Goal: Task Accomplishment & Management: Use online tool/utility

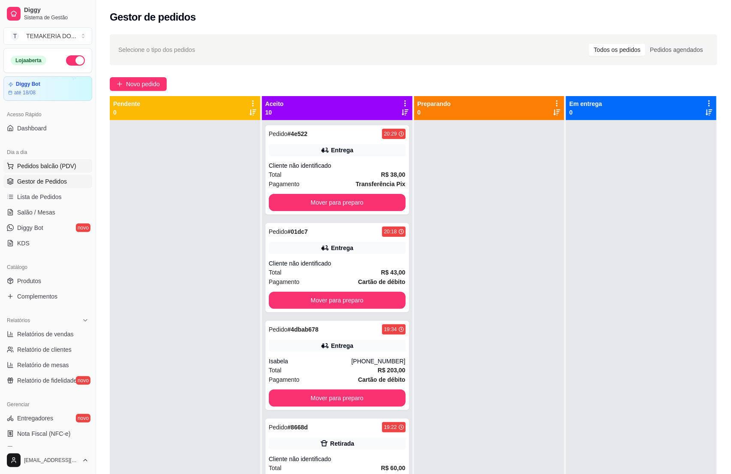
click at [35, 163] on span "Pedidos balcão (PDV)" at bounding box center [46, 166] width 59 height 9
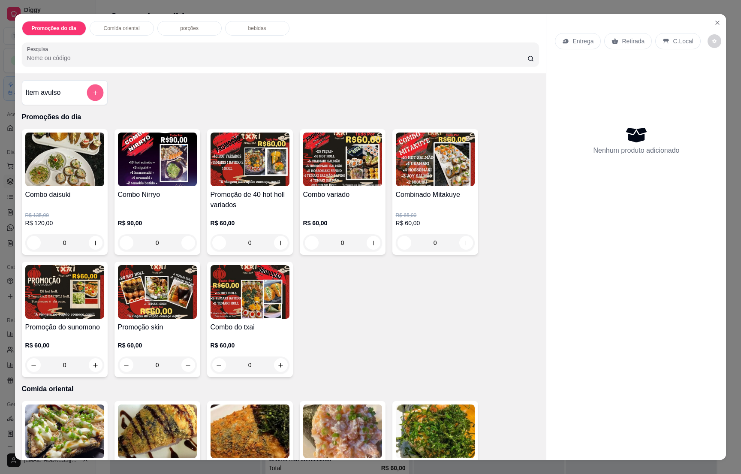
click at [87, 90] on button "add-separate-item" at bounding box center [95, 92] width 17 height 17
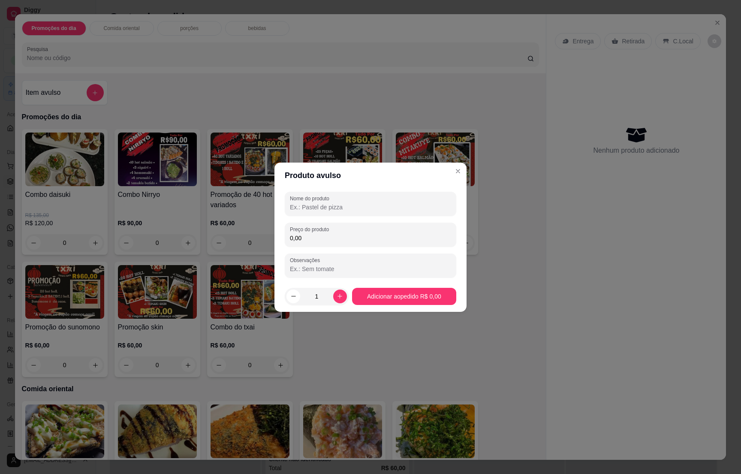
click at [316, 203] on input "Nome do produto" at bounding box center [370, 207] width 161 height 9
type input "5 temaki 110gr"
click at [312, 247] on div "Nome do produto 5 temaki 110gr Preço do produto 0,00 Observações" at bounding box center [370, 235] width 171 height 86
click at [311, 235] on input "0,00" at bounding box center [370, 238] width 161 height 9
type input "70,00"
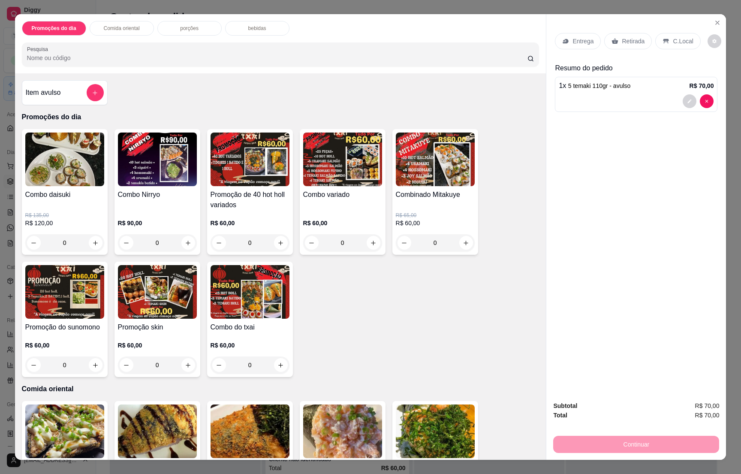
click at [623, 43] on p "Retirada" at bounding box center [633, 41] width 23 height 9
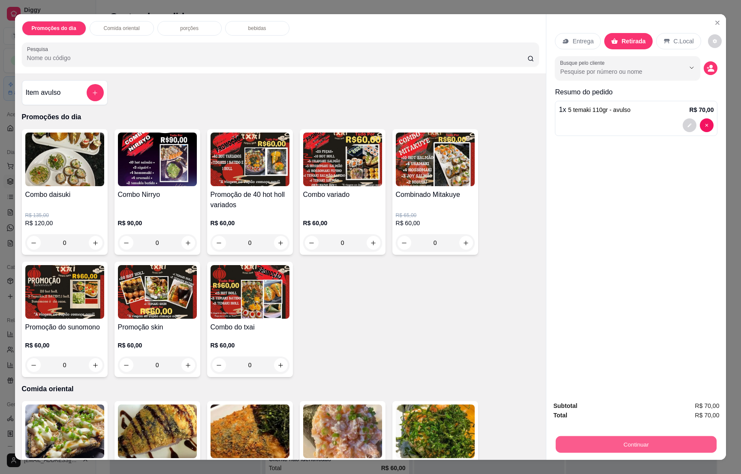
click at [628, 437] on button "Continuar" at bounding box center [636, 444] width 161 height 17
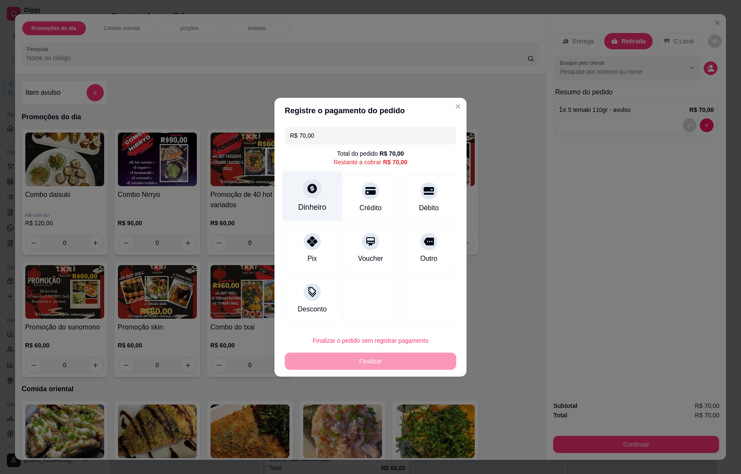
click at [322, 203] on div "Dinheiro" at bounding box center [312, 207] width 28 height 11
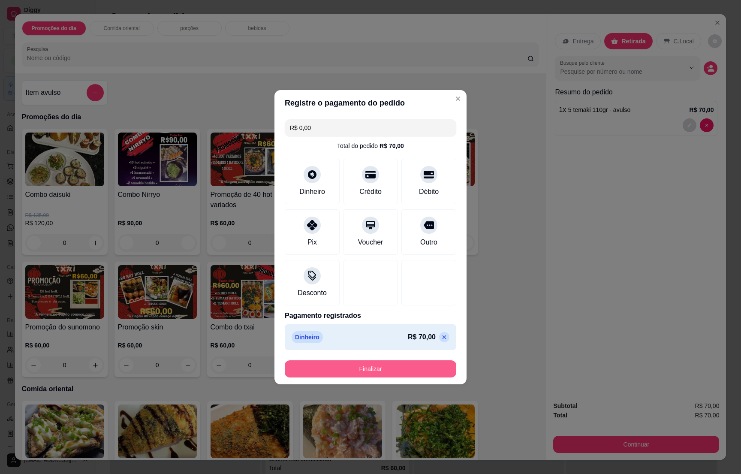
click at [368, 368] on button "Finalizar" at bounding box center [370, 368] width 171 height 17
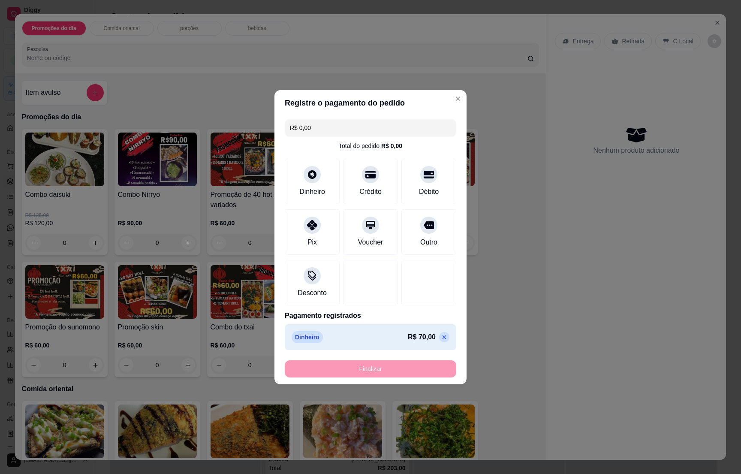
type input "-R$ 70,00"
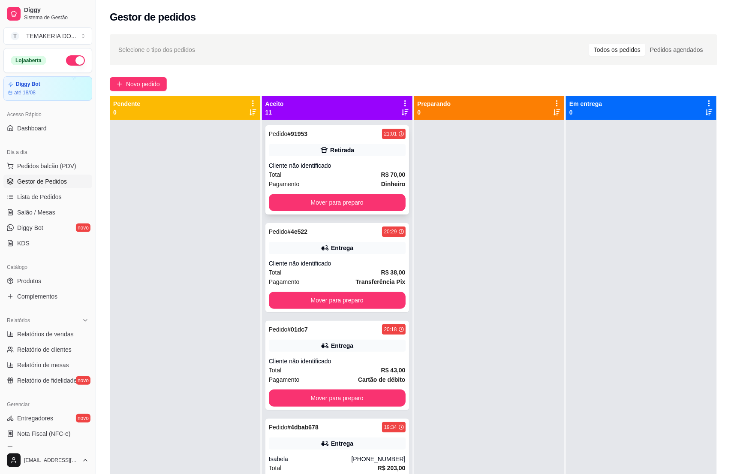
click at [339, 171] on div "Total R$ 70,00" at bounding box center [337, 174] width 137 height 9
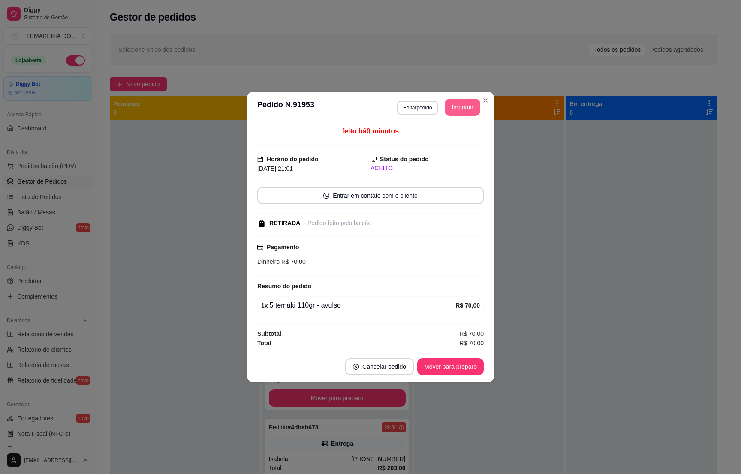
click at [467, 109] on button "Imprimir" at bounding box center [463, 107] width 36 height 17
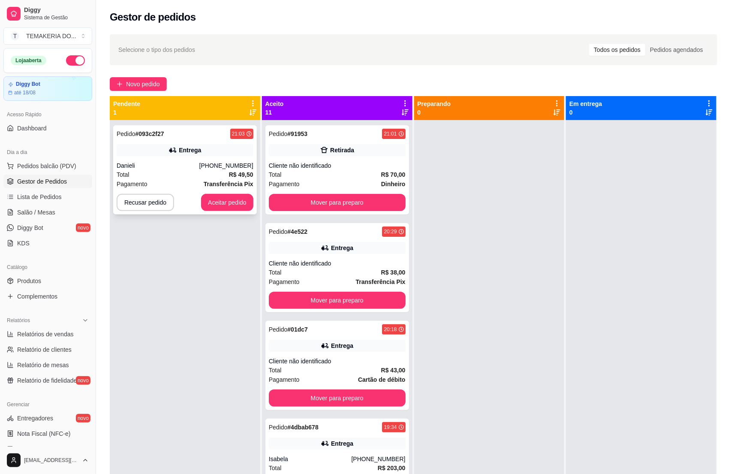
click at [186, 177] on div "Total R$ 49,50" at bounding box center [185, 174] width 137 height 9
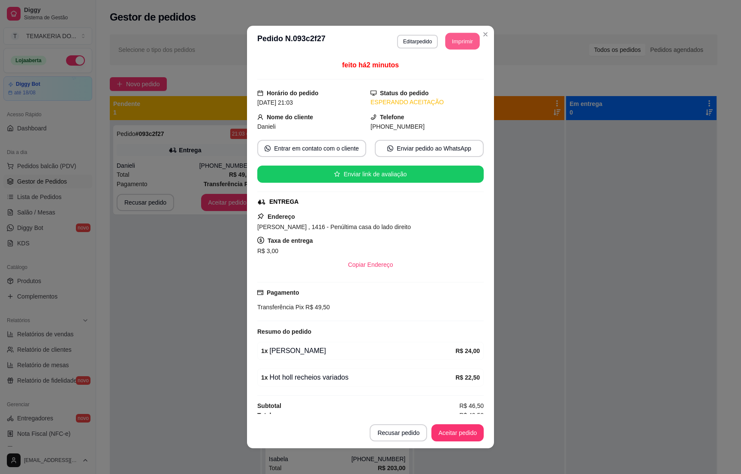
click at [457, 40] on button "Imprimir" at bounding box center [462, 41] width 34 height 17
click at [452, 429] on button "Aceitar pedido" at bounding box center [457, 432] width 52 height 17
click at [452, 429] on button "Aceitar pedido" at bounding box center [457, 432] width 51 height 17
